Goal: Task Accomplishment & Management: Use online tool/utility

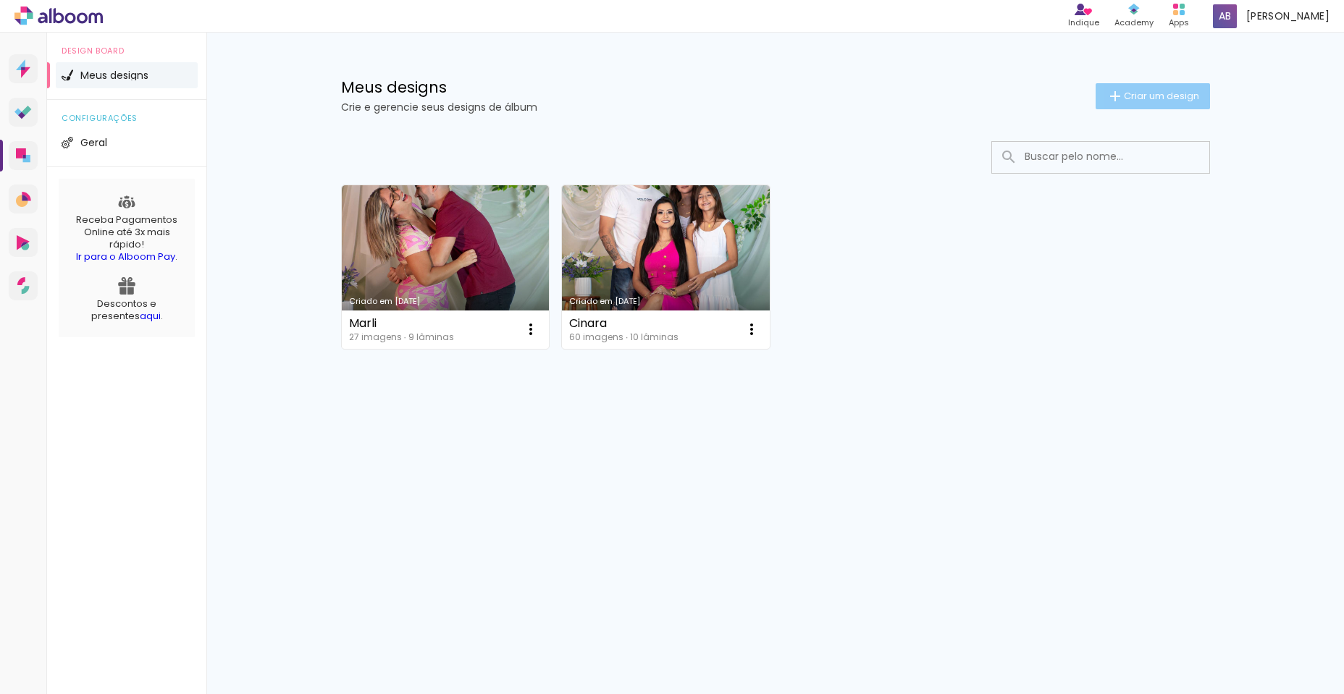
click at [1161, 96] on span "Criar um design" at bounding box center [1160, 95] width 75 height 9
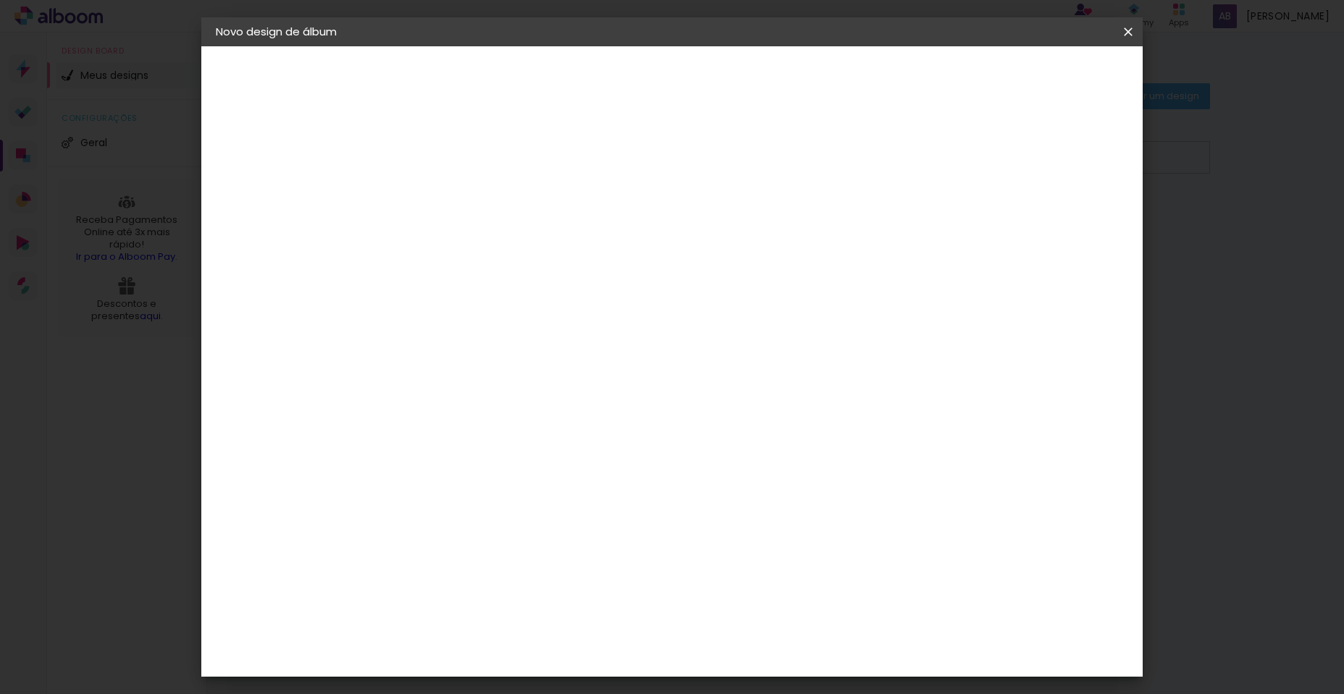
click at [452, 195] on input at bounding box center [452, 194] width 0 height 22
type input "r"
type input "[PERSON_NAME]"
type paper-input "[PERSON_NAME]"
click at [0, 0] on header "Informações Dê um título ao seu álbum. Avançar" at bounding box center [0, 0] width 0 height 0
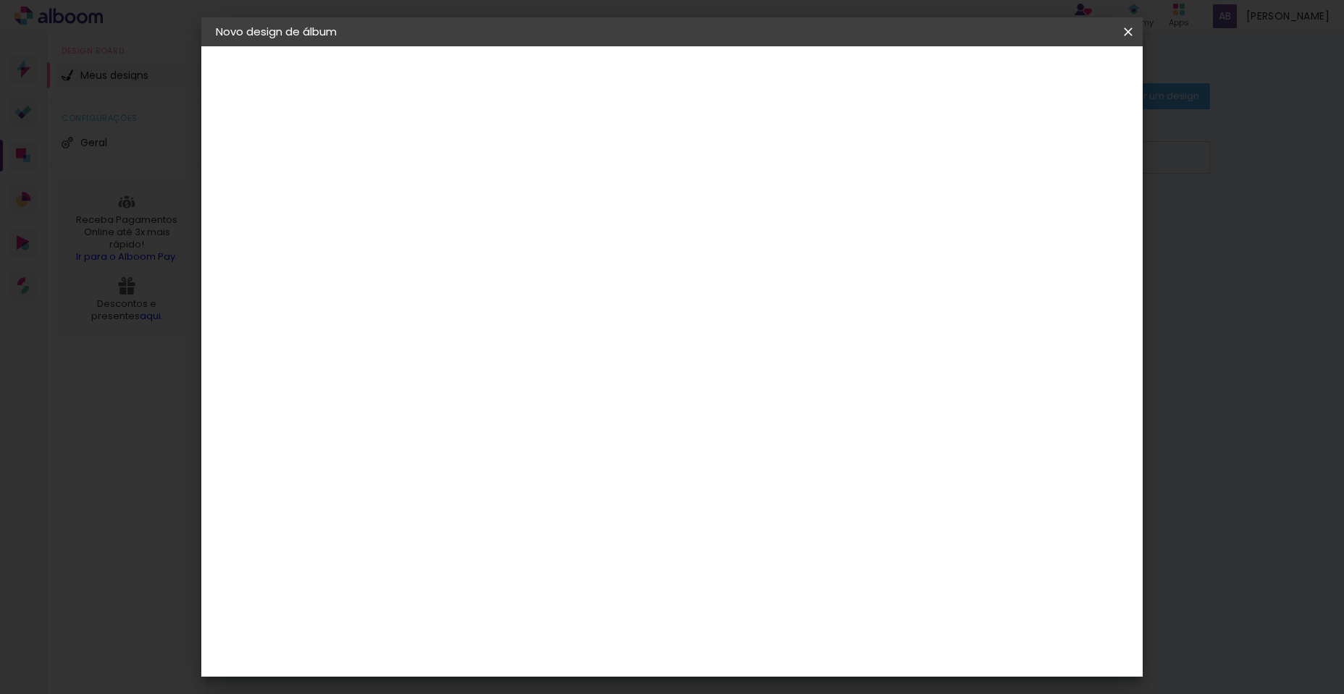
click at [0, 0] on slot "Avançar" at bounding box center [0, 0] width 0 height 0
click at [723, 79] on div "Voltar Avançar" at bounding box center [651, 76] width 144 height 25
click at [0, 0] on slot "Tamanho Livre" at bounding box center [0, 0] width 0 height 0
click at [0, 0] on slot "Avançar" at bounding box center [0, 0] width 0 height 0
click at [607, 228] on span "30" at bounding box center [610, 227] width 24 height 22
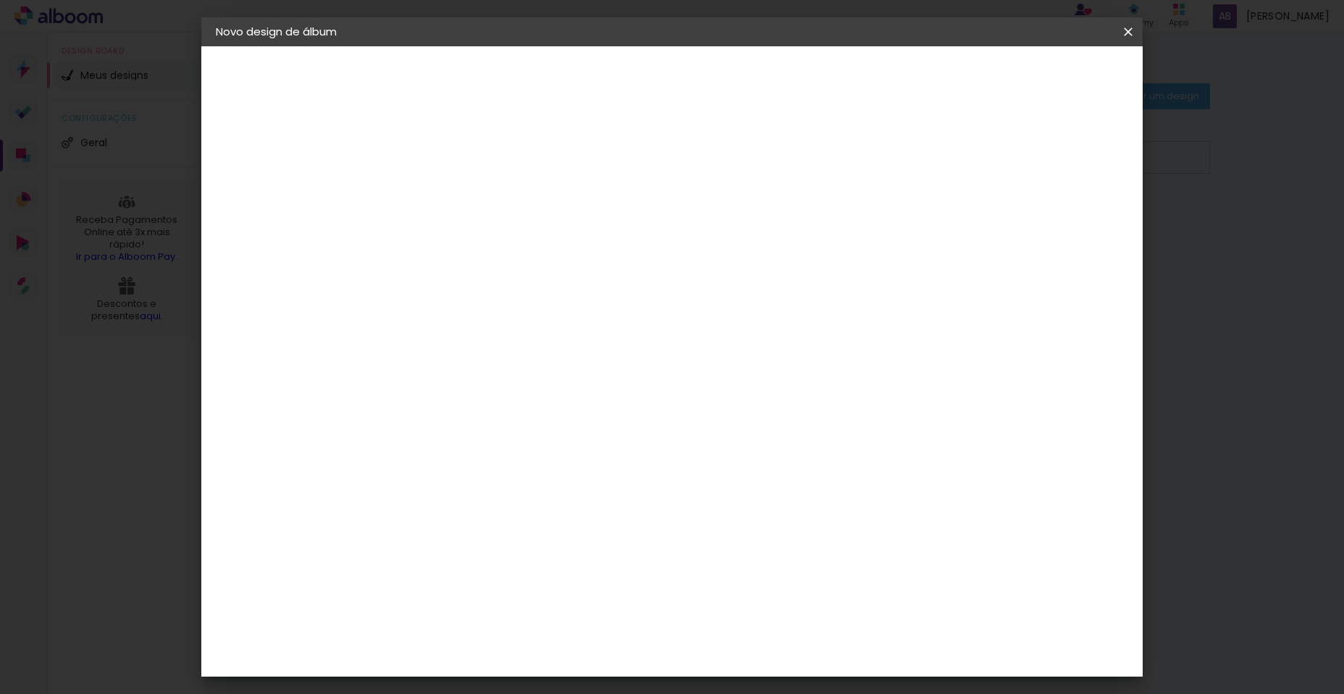
click at [416, 405] on input "30" at bounding box center [407, 411] width 38 height 22
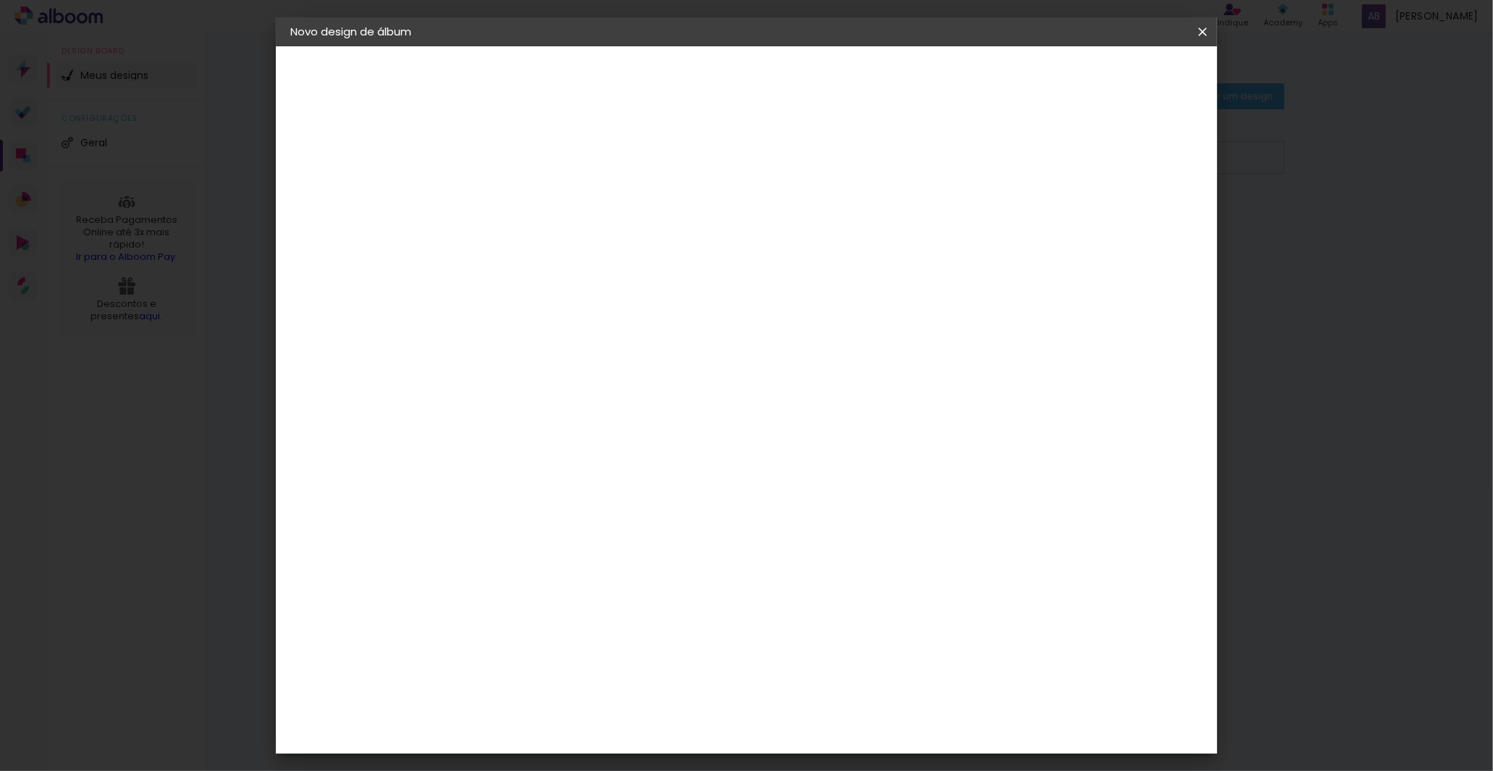
scroll to position [135, 0]
click at [680, 228] on span "30" at bounding box center [684, 227] width 24 height 22
click at [683, 222] on span "30" at bounding box center [684, 227] width 24 height 22
click at [683, 227] on span "30" at bounding box center [684, 227] width 24 height 22
click at [675, 223] on span "30" at bounding box center [684, 227] width 24 height 22
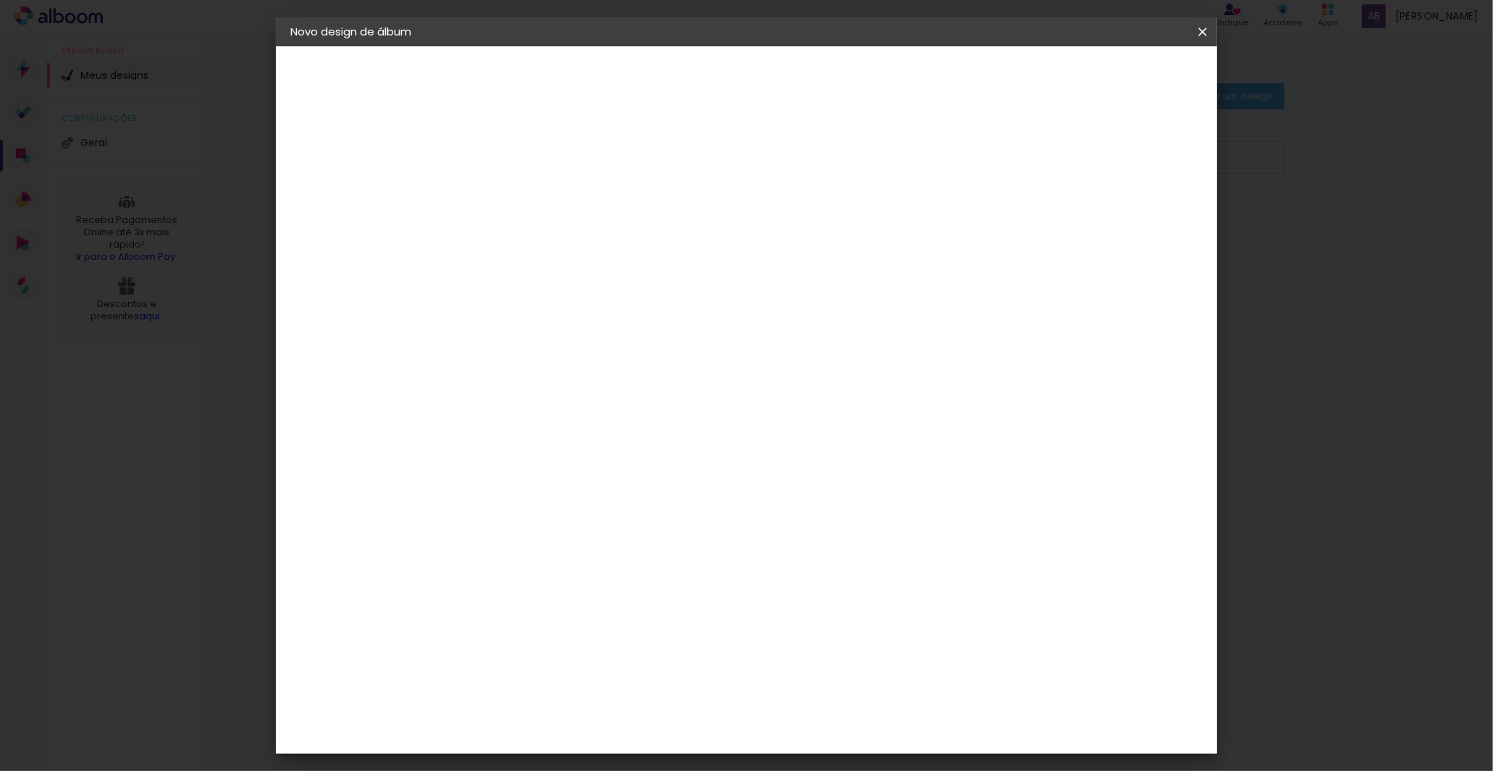
click at [835, 599] on input "60" at bounding box center [826, 604] width 38 height 22
click at [468, 413] on input "30" at bounding box center [482, 412] width 38 height 22
click at [489, 486] on input "30" at bounding box center [482, 492] width 38 height 22
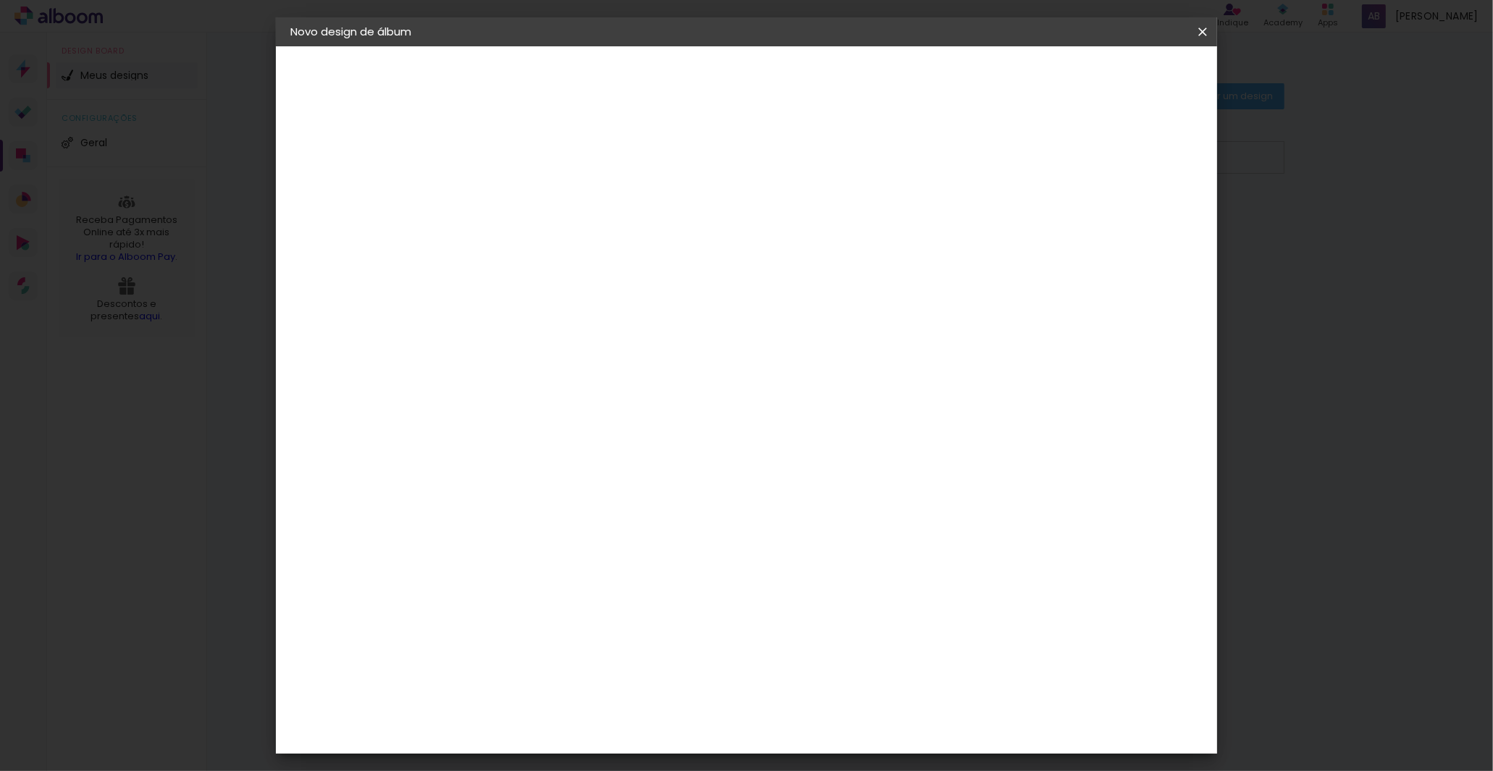
type input "60"
type paper-input "60"
type input "30"
type paper-input "30"
click at [1110, 81] on span "Iniciar design" at bounding box center [1078, 77] width 66 height 10
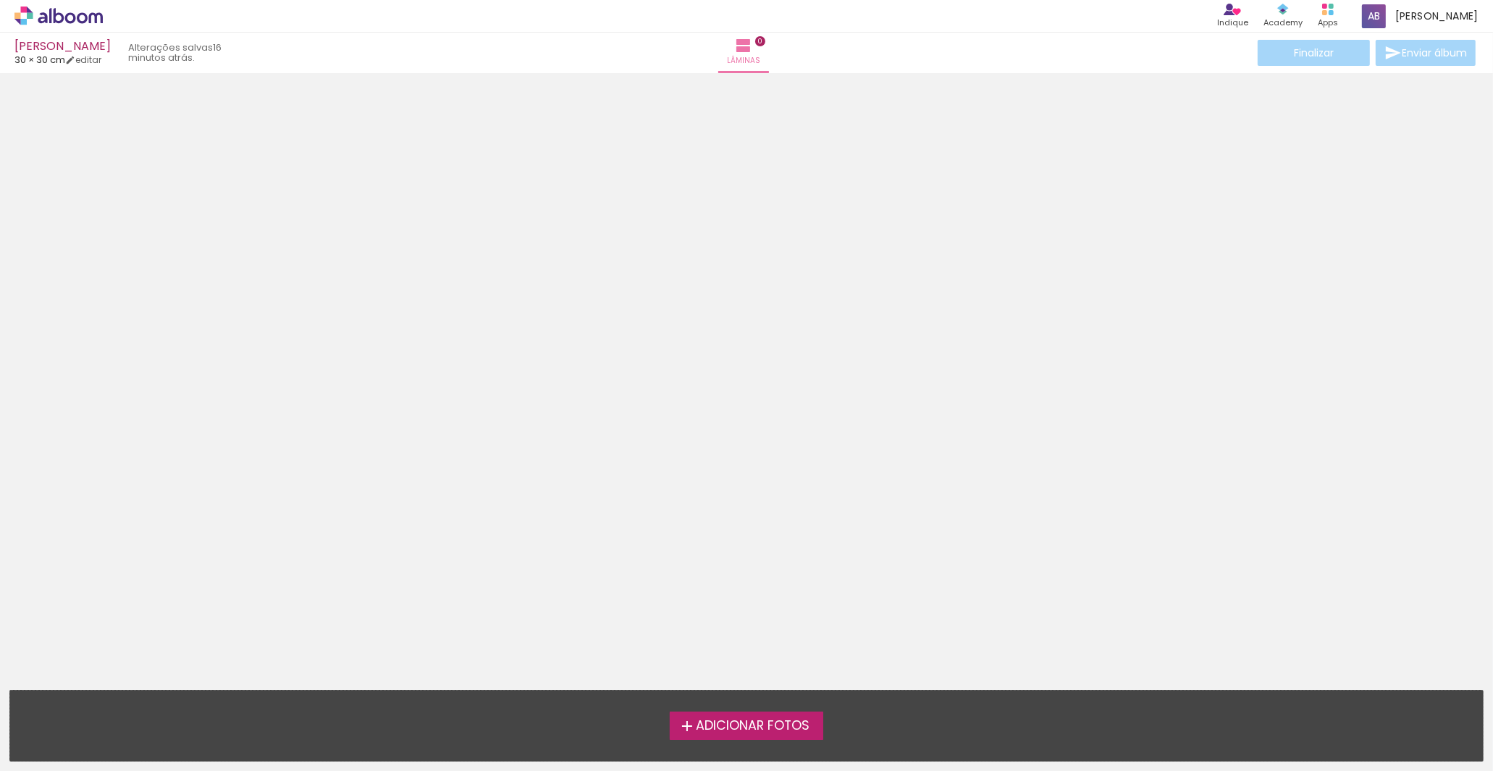
click at [733, 693] on span "Adicionar Fotos" at bounding box center [753, 726] width 114 height 13
click at [0, 0] on input "file" at bounding box center [0, 0] width 0 height 0
click at [793, 693] on label "Adicionar Fotos" at bounding box center [747, 726] width 154 height 28
click at [0, 0] on input "file" at bounding box center [0, 0] width 0 height 0
click at [744, 693] on span "Adicionar Fotos" at bounding box center [753, 726] width 114 height 13
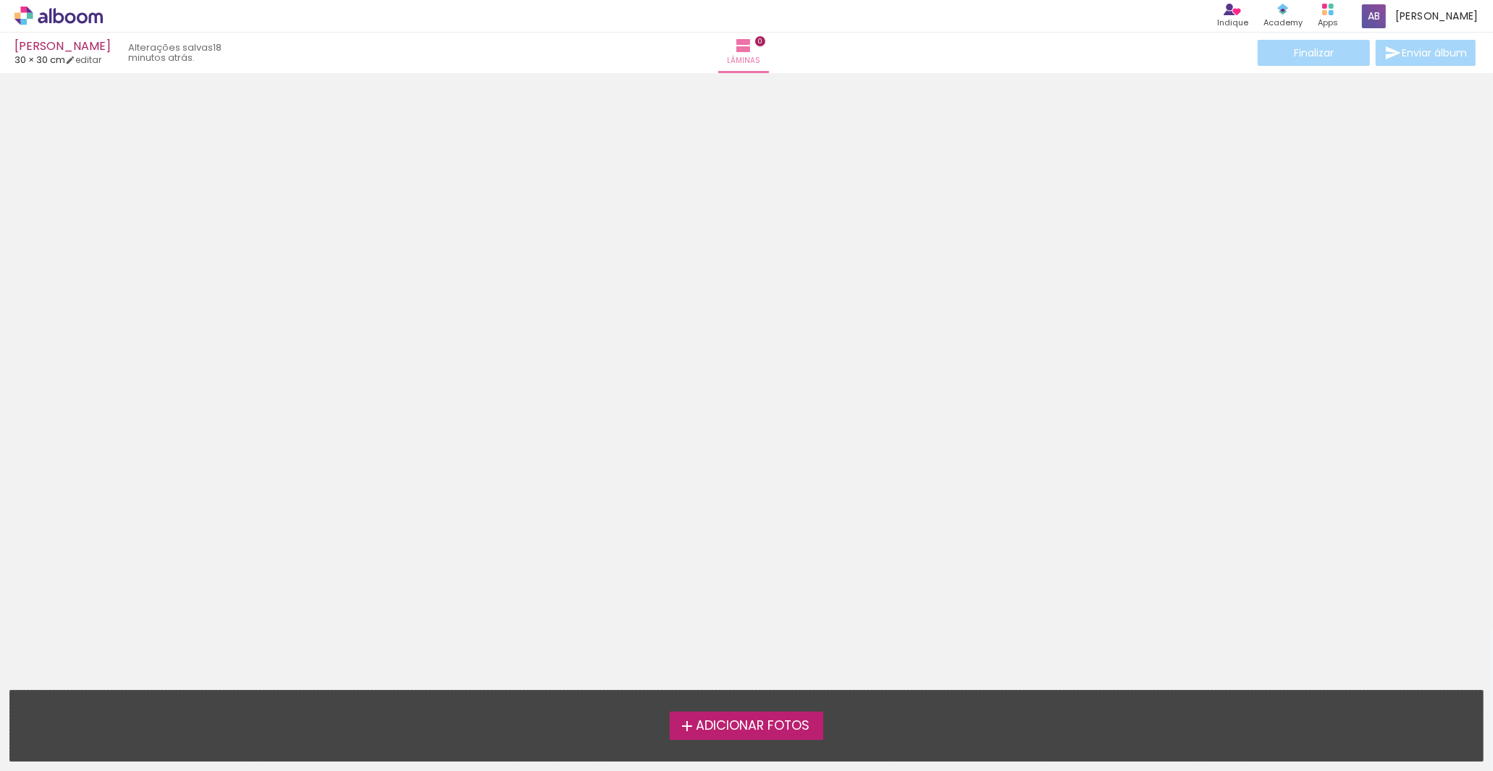
click at [0, 0] on input "file" at bounding box center [0, 0] width 0 height 0
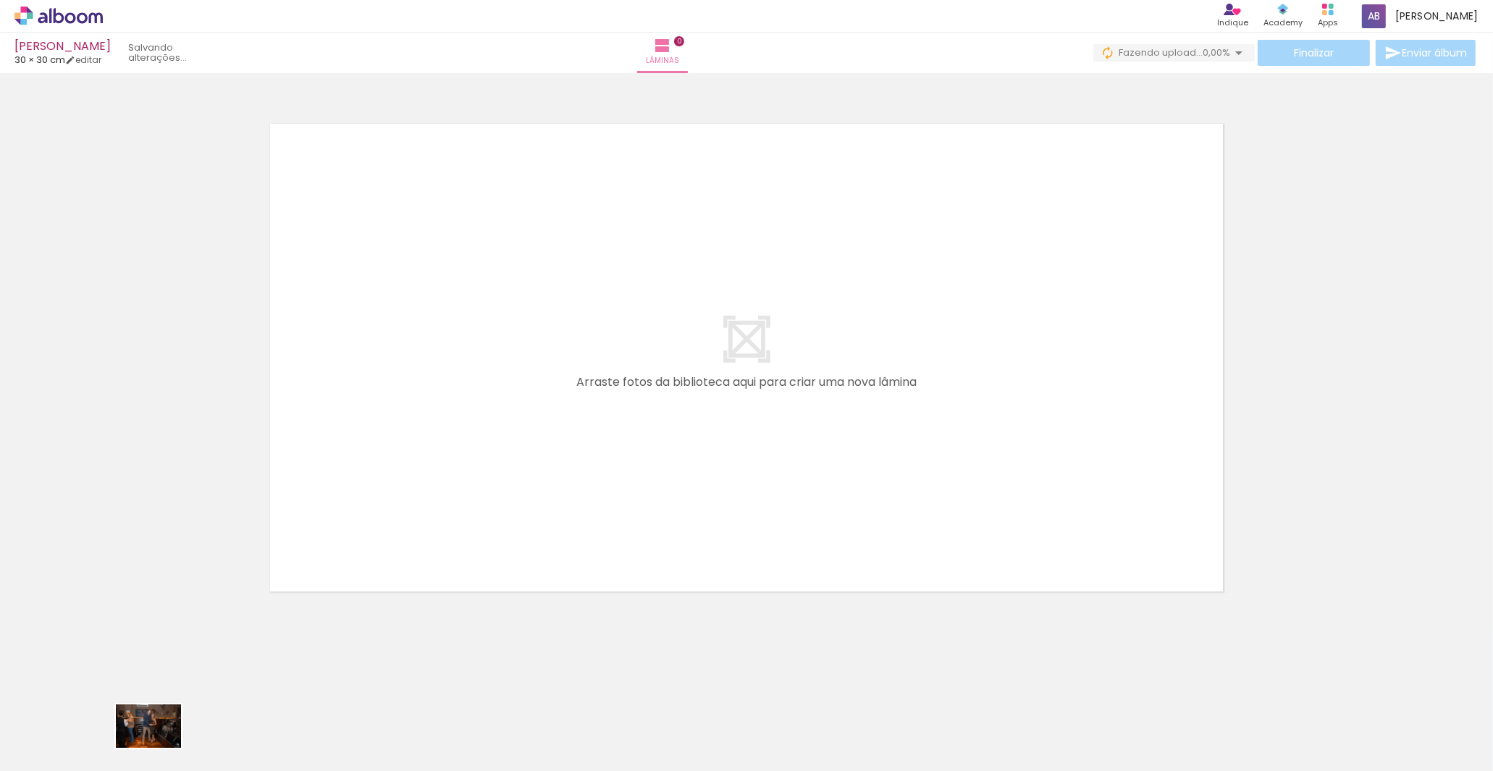
drag, startPoint x: 147, startPoint y: 735, endPoint x: 159, endPoint y: 748, distance: 17.9
click at [159, 693] on div at bounding box center [145, 723] width 72 height 48
click at [55, 693] on span "Adicionar Fotos" at bounding box center [51, 751] width 43 height 16
click at [0, 0] on input "file" at bounding box center [0, 0] width 0 height 0
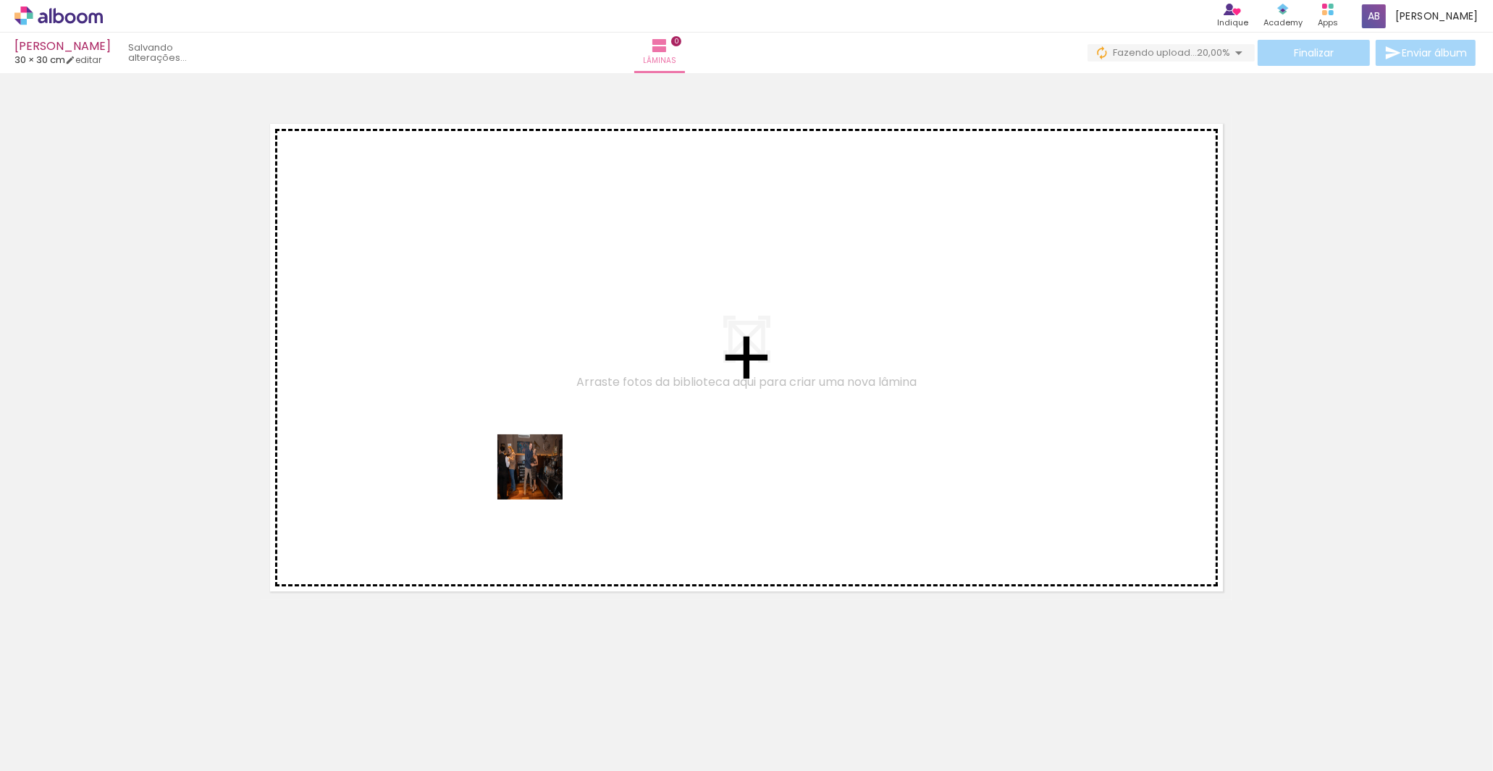
drag, startPoint x: 160, startPoint y: 733, endPoint x: 699, endPoint y: 380, distance: 643.7
click at [699, 380] on quentale-workspace at bounding box center [746, 385] width 1493 height 771
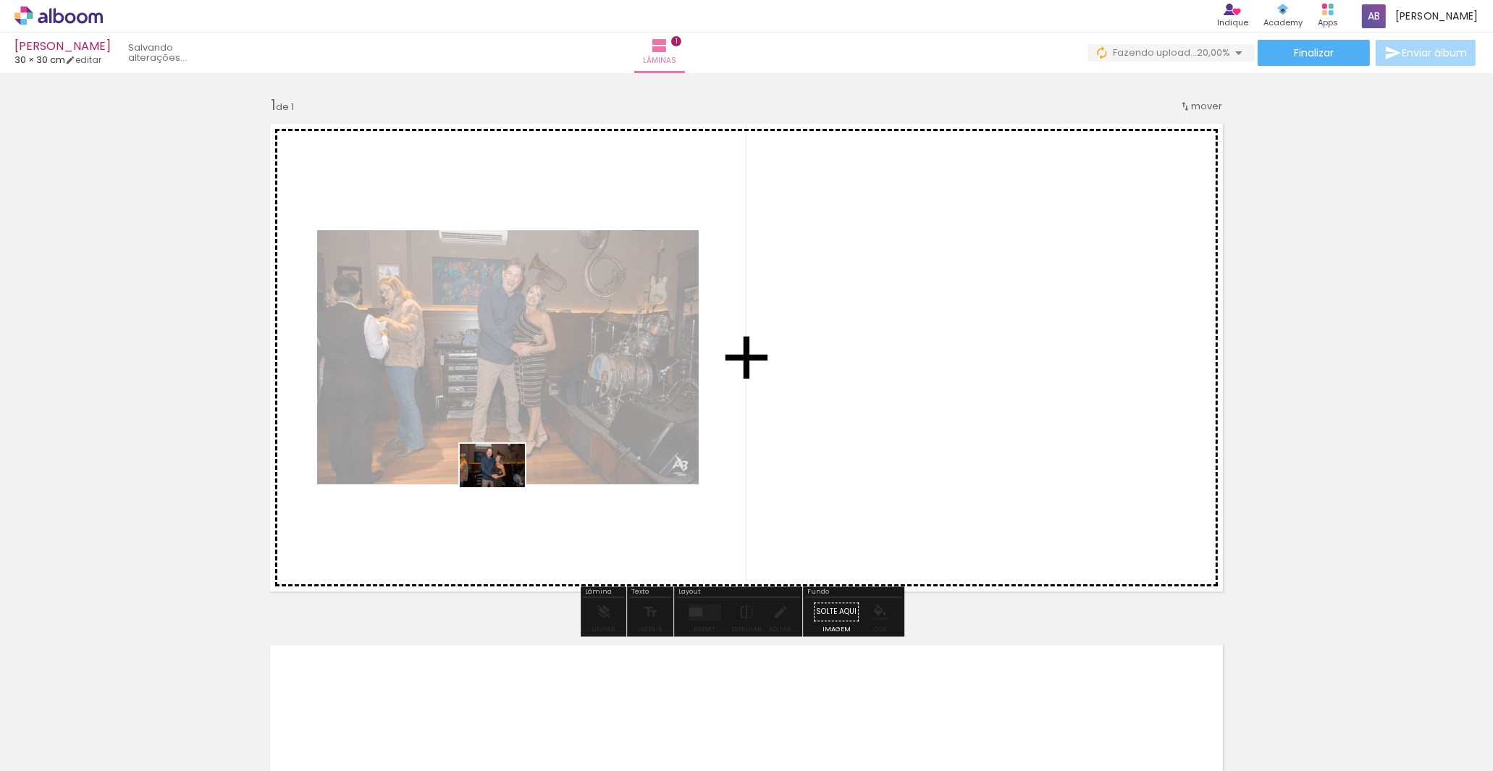
drag, startPoint x: 213, startPoint y: 733, endPoint x: 503, endPoint y: 487, distance: 380.6
click at [503, 487] on quentale-workspace at bounding box center [746, 385] width 1493 height 771
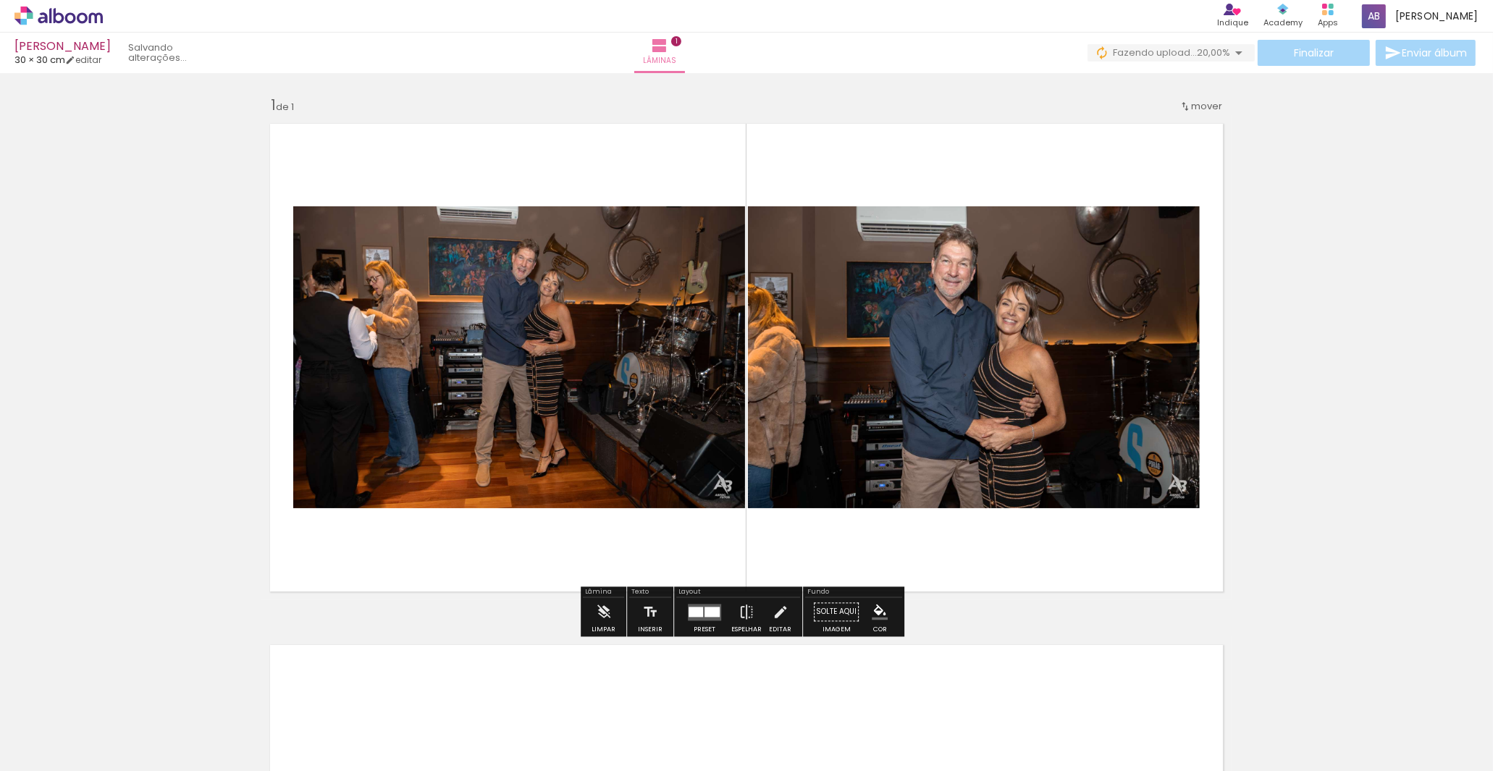
click at [707, 620] on quentale-layouter at bounding box center [704, 612] width 33 height 17
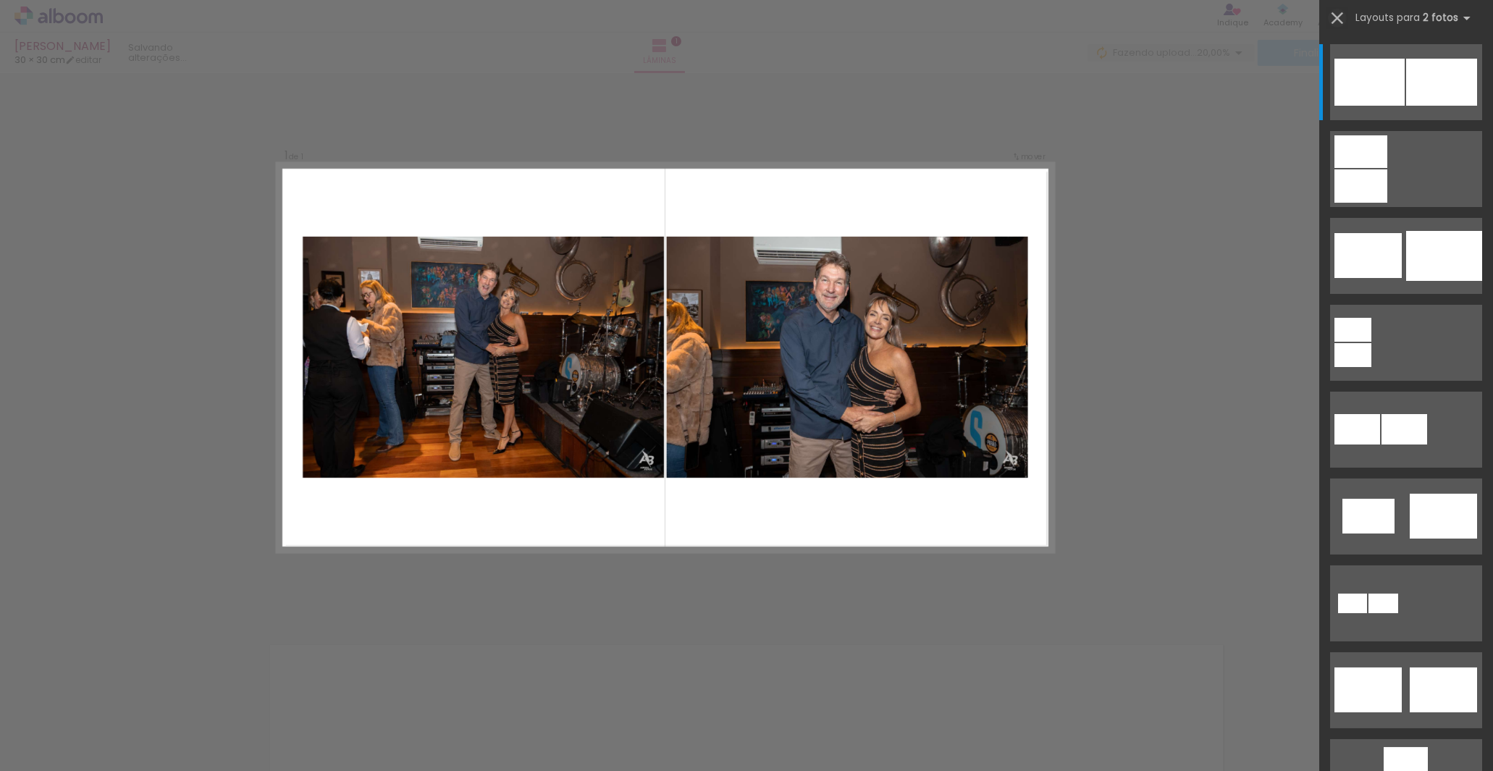
click at [1342, 19] on iron-icon at bounding box center [1337, 18] width 20 height 20
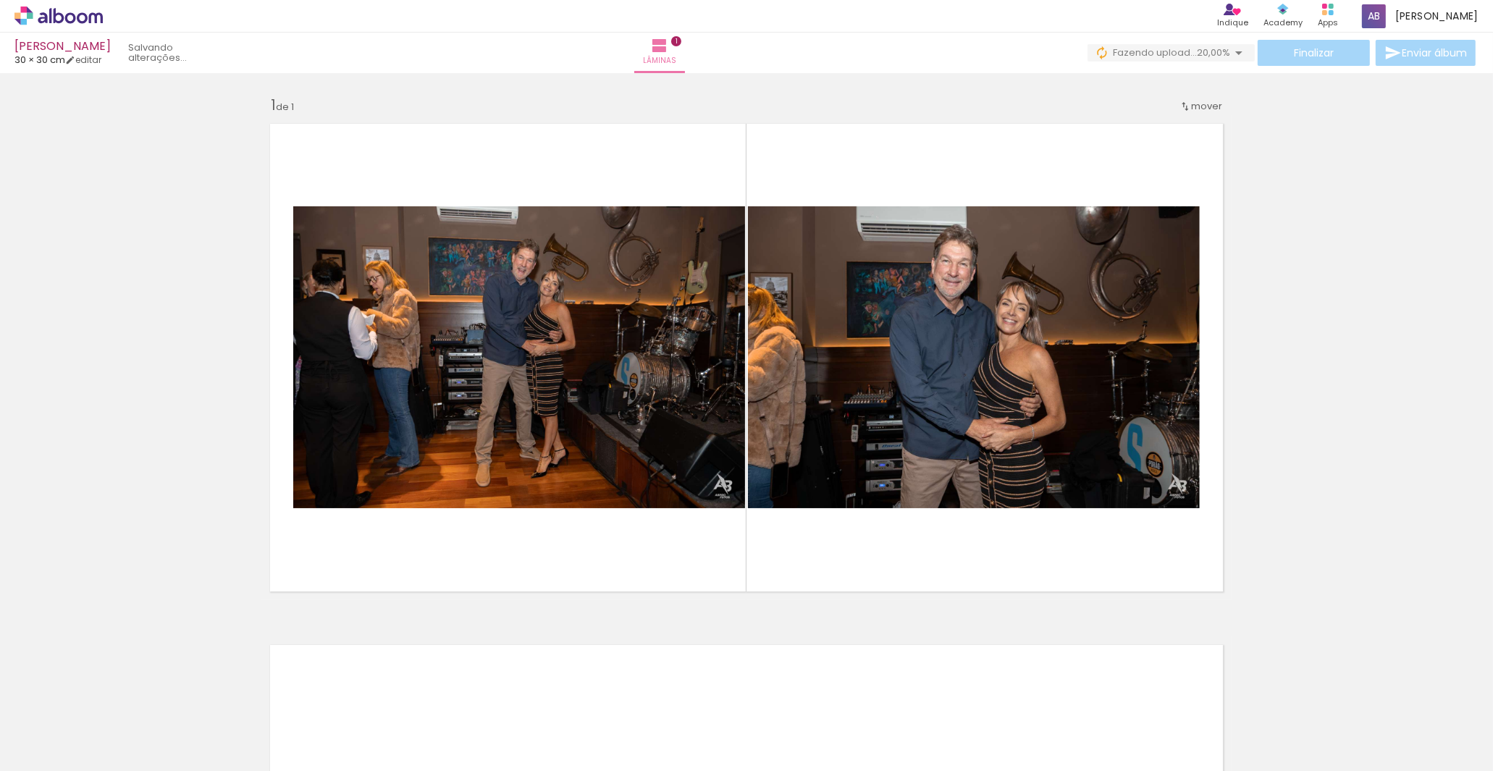
click at [202, 693] on iron-icon at bounding box center [194, 693] width 15 height 15
click at [258, 693] on div at bounding box center [225, 722] width 65 height 43
click at [202, 693] on iron-icon at bounding box center [194, 693] width 15 height 15
click at [195, 693] on iron-icon at bounding box center [194, 693] width 15 height 15
